Goal: Task Accomplishment & Management: Use online tool/utility

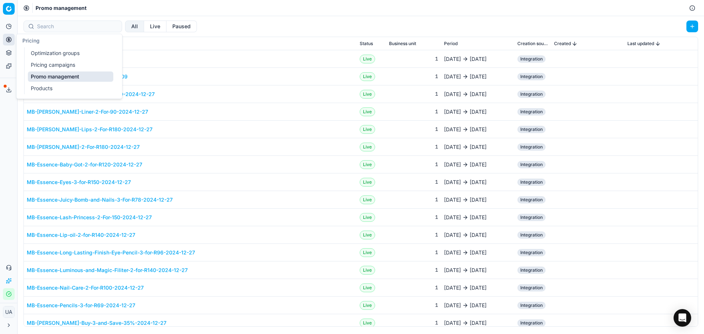
click at [50, 65] on link "Pricing campaigns" at bounding box center [70, 65] width 85 height 10
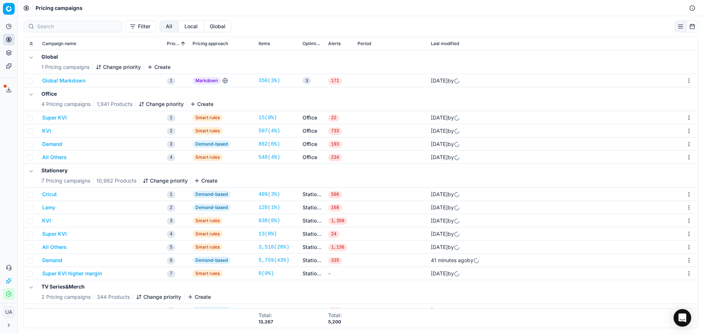
click at [11, 40] on circle at bounding box center [8, 39] width 5 height 5
click at [41, 57] on link "Optimization groups" at bounding box center [70, 53] width 85 height 10
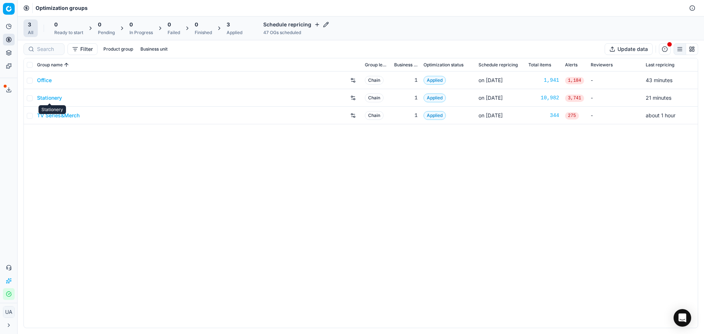
click at [44, 101] on link "Stationery" at bounding box center [49, 97] width 25 height 7
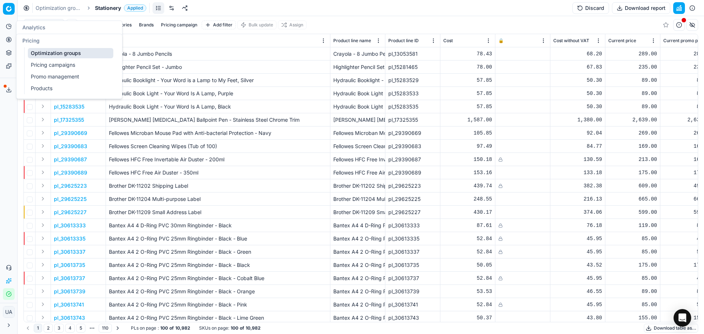
click at [10, 38] on icon at bounding box center [9, 40] width 6 height 6
click at [51, 62] on link "Pricing campaigns" at bounding box center [70, 65] width 85 height 10
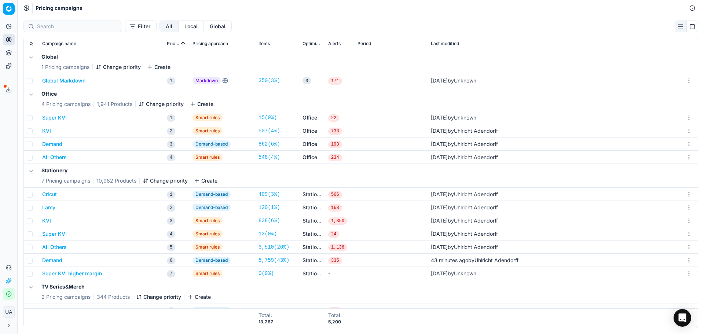
click at [52, 195] on button "Cricut" at bounding box center [49, 194] width 15 height 7
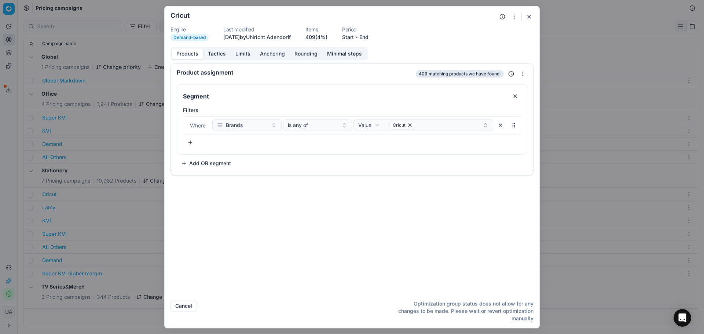
click at [7, 54] on div "We are saving PC settings. Please wait, it should take a few minutes Cricut Eng…" at bounding box center [352, 167] width 704 height 334
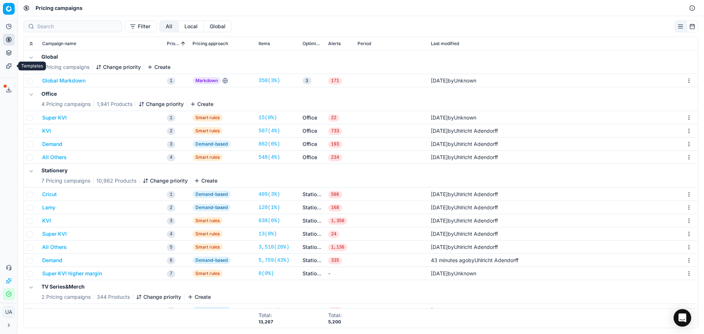
click at [6, 66] on icon at bounding box center [8, 65] width 5 height 5
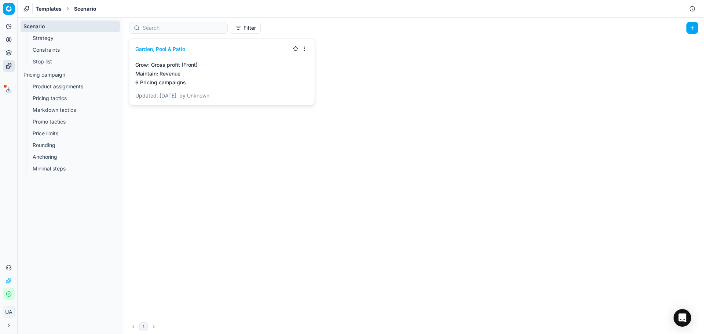
click at [60, 64] on link "Stop list" at bounding box center [70, 61] width 81 height 10
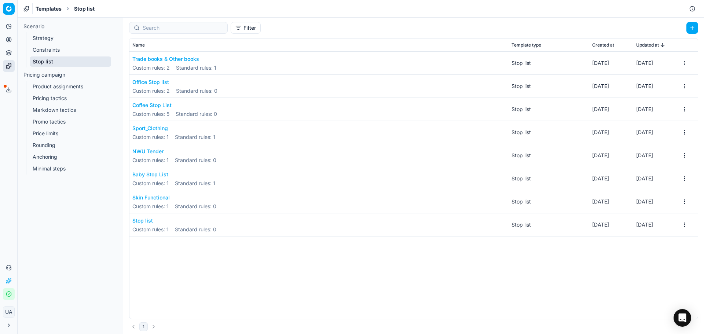
click at [164, 79] on button "Office Stop list" at bounding box center [174, 81] width 85 height 7
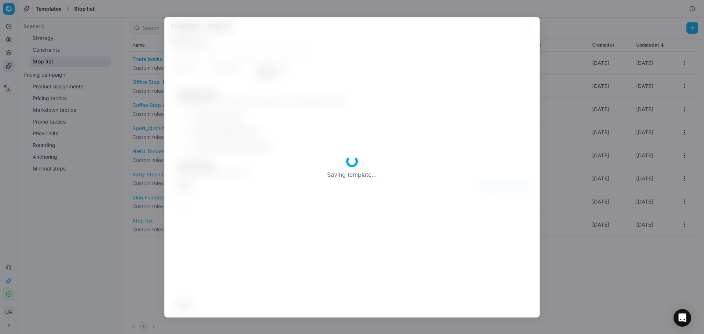
type input "Office Stop list"
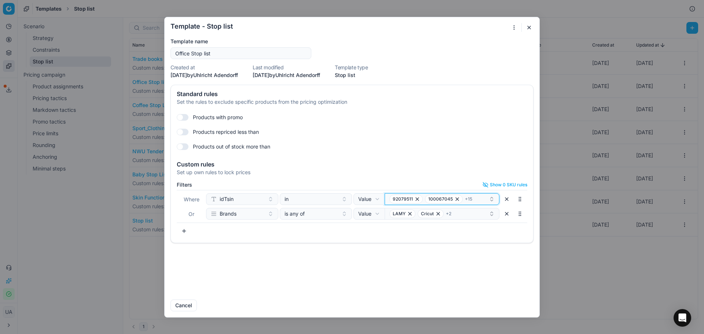
click at [470, 203] on button "92079511 100067045 + 15" at bounding box center [442, 199] width 115 height 12
type input "96886582"
click at [431, 230] on div "96886582" at bounding box center [442, 227] width 111 height 12
click at [514, 300] on button "Save" at bounding box center [519, 305] width 29 height 12
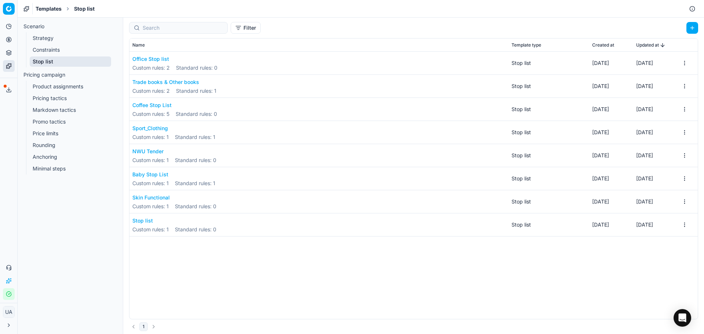
click at [159, 59] on button "Office Stop list" at bounding box center [174, 58] width 85 height 7
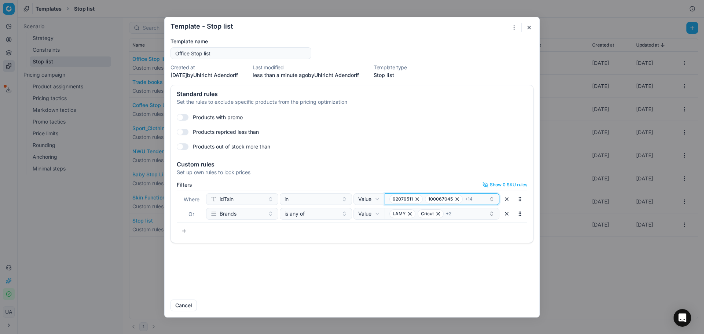
click at [482, 198] on div "92079511 100067045 + 14" at bounding box center [438, 199] width 99 height 9
type input "92079508"
click at [408, 228] on span "92079508" at bounding box center [403, 227] width 26 height 7
drag, startPoint x: 423, startPoint y: 279, endPoint x: 415, endPoint y: 278, distance: 8.1
click at [422, 279] on div "Standard rules Set the rules to exclude specific products from the pricing opti…" at bounding box center [352, 189] width 375 height 209
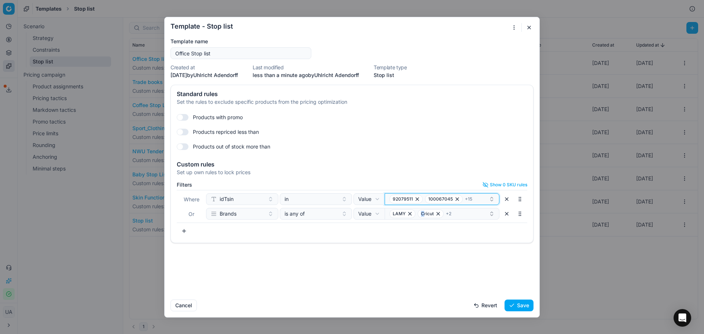
click at [477, 198] on div "92079511 100067045 + 15" at bounding box center [438, 199] width 99 height 9
type input "96886582"
click at [420, 226] on div "96886582" at bounding box center [442, 227] width 111 height 12
click at [386, 278] on div "Standard rules Set the rules to exclude specific products from the pricing opti…" at bounding box center [352, 189] width 375 height 209
click at [472, 201] on div "92079511 100067045 + 16" at bounding box center [438, 199] width 99 height 9
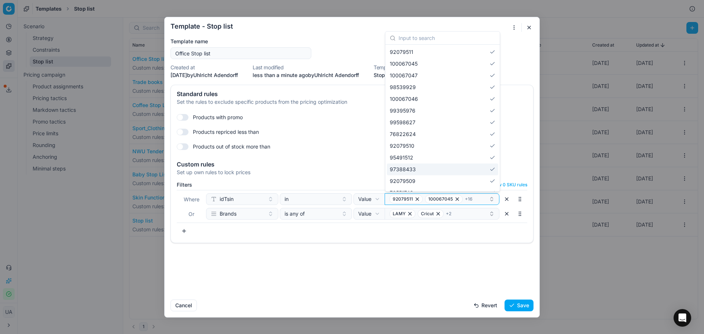
type input "96886582"
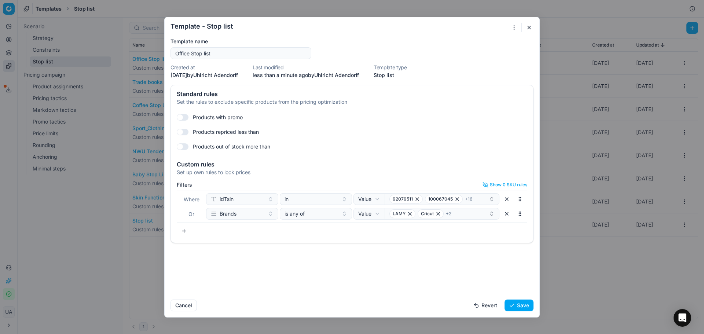
click at [387, 265] on div "Standard rules Set the rules to exclude specific products from the pricing opti…" at bounding box center [352, 189] width 375 height 209
click at [476, 203] on div "92079511 100067045 + 16" at bounding box center [438, 199] width 99 height 9
click at [439, 213] on input "76551743" at bounding box center [447, 213] width 97 height 15
paste input "95491512"
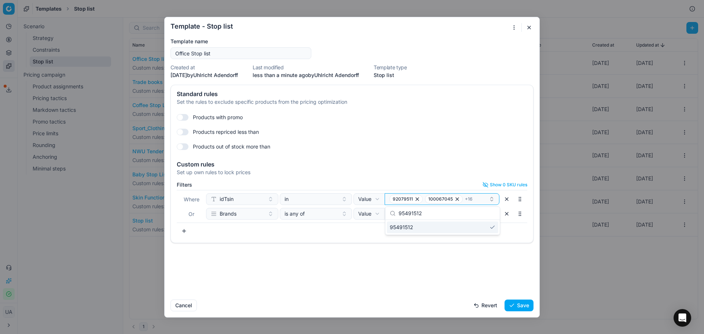
click at [441, 217] on input "95491512" at bounding box center [447, 213] width 97 height 15
paste input "2079509"
click at [433, 216] on input "92079509" at bounding box center [447, 213] width 97 height 15
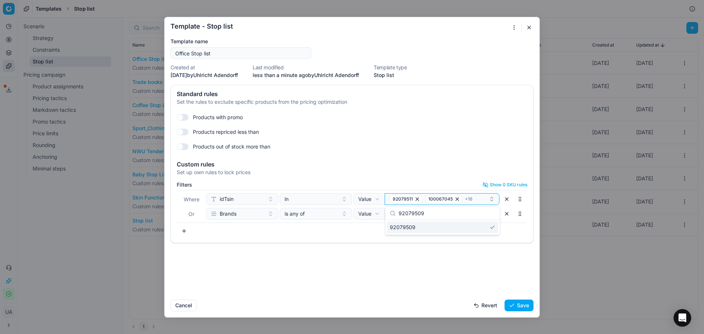
paste input "10"
type input "92079510"
click at [434, 260] on div "Standard rules Set the rules to exclude specific products from the pricing opti…" at bounding box center [352, 189] width 375 height 209
click at [525, 304] on button "Save" at bounding box center [519, 305] width 29 height 12
